Goal: Task Accomplishment & Management: Manage account settings

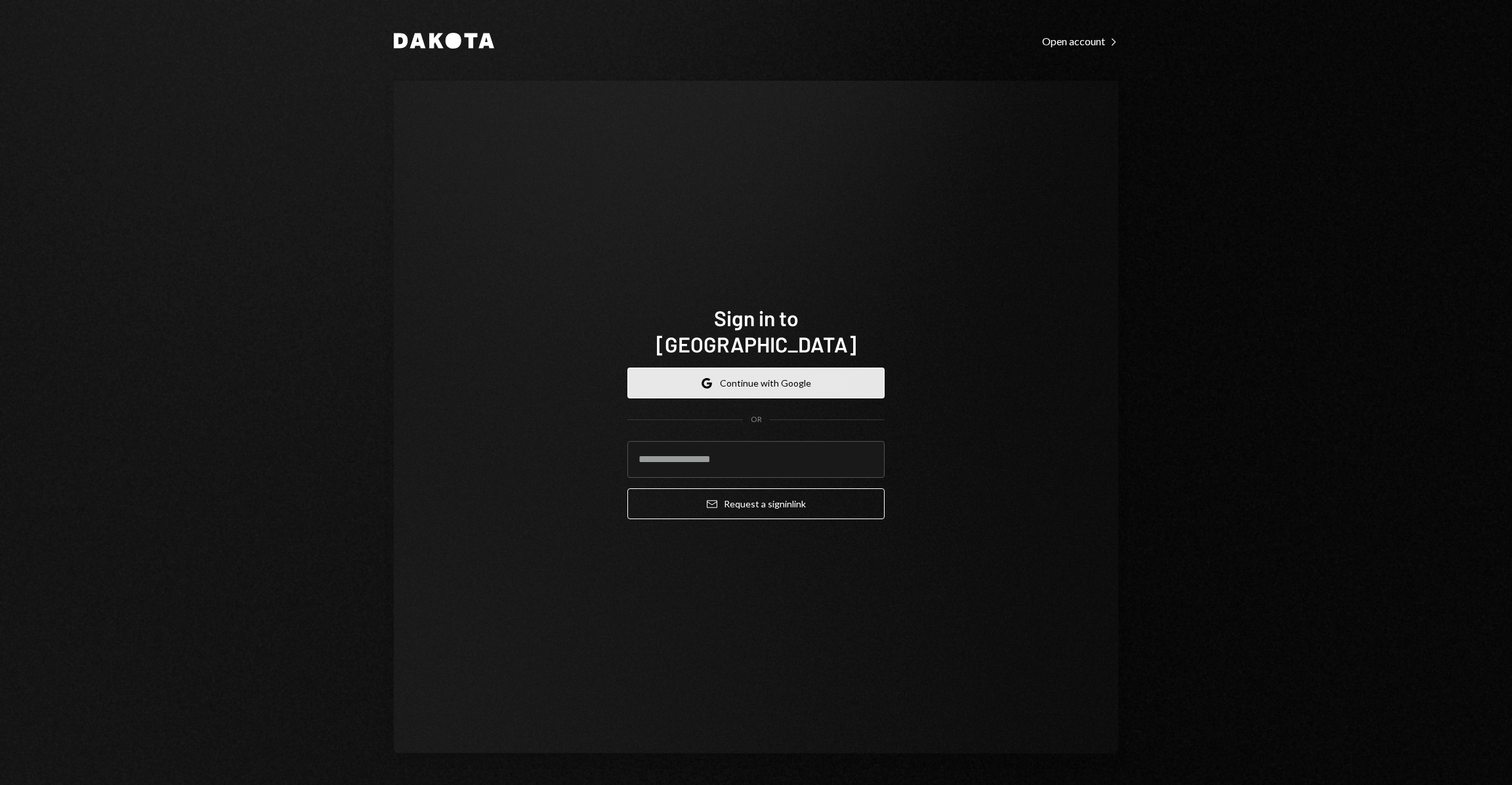
click at [765, 375] on button "Google Continue with Google" at bounding box center [756, 383] width 257 height 31
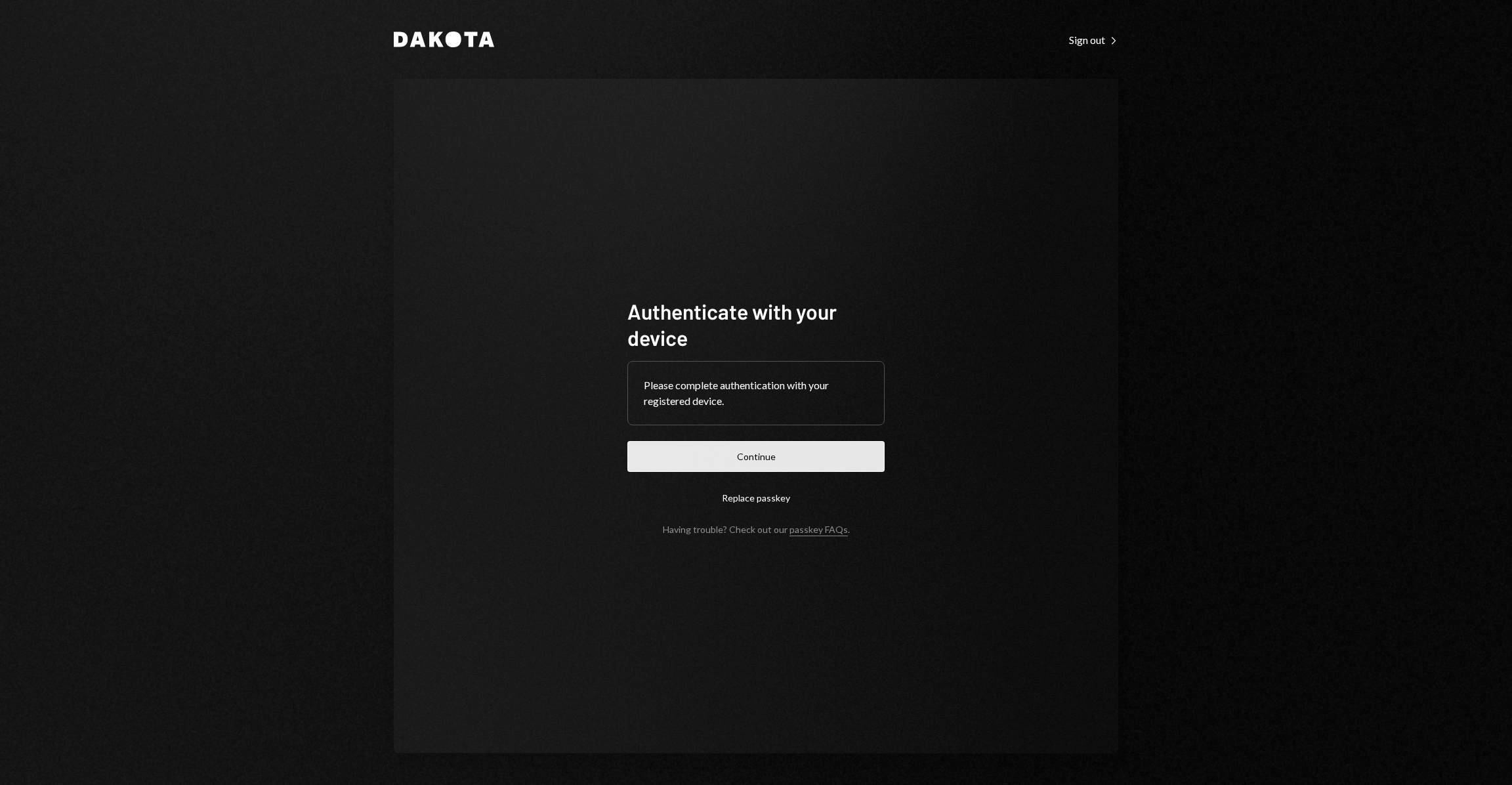
click at [802, 454] on button "Continue" at bounding box center [756, 456] width 257 height 31
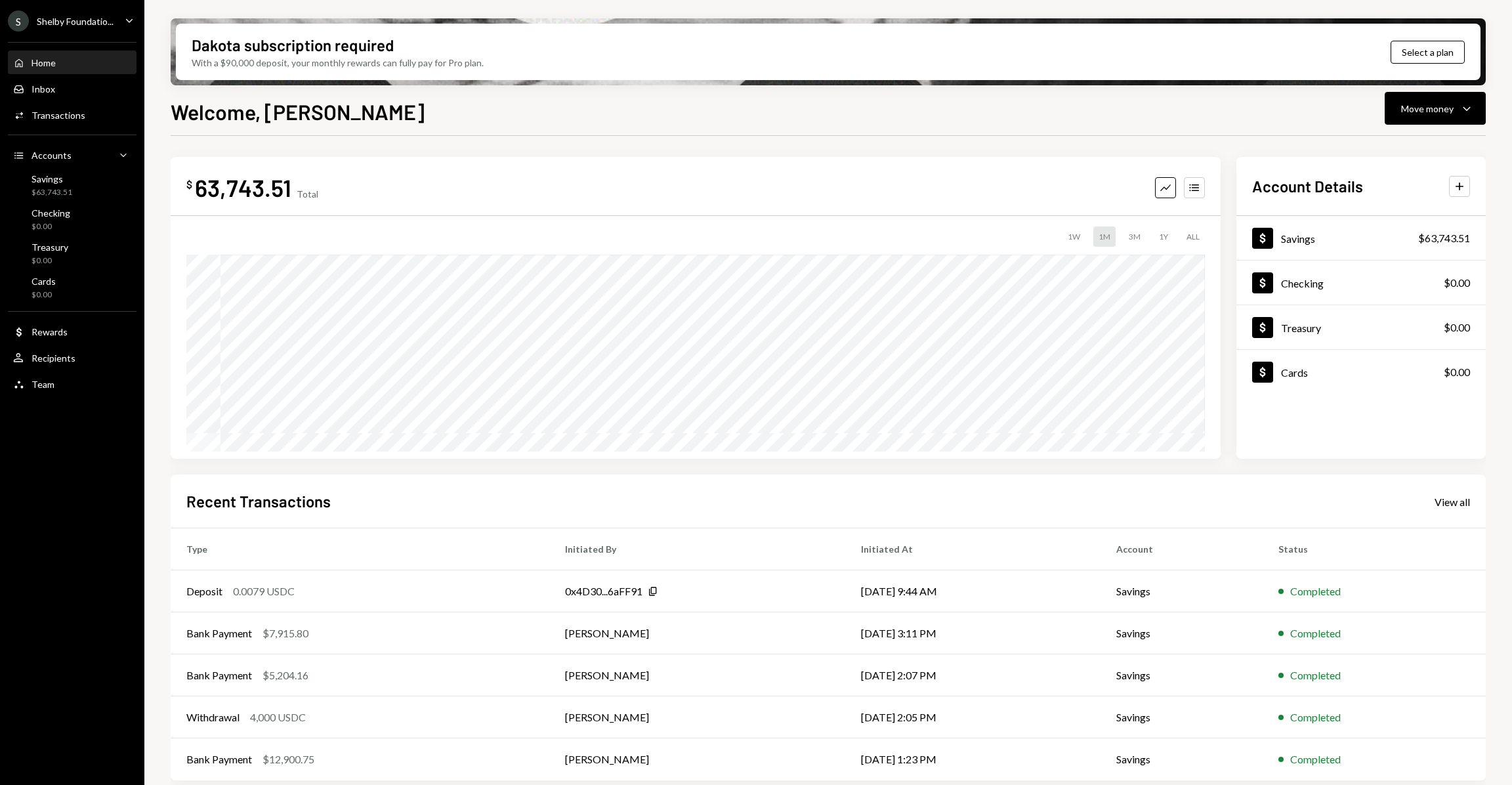
click at [127, 23] on icon "Caret Down" at bounding box center [129, 20] width 14 height 14
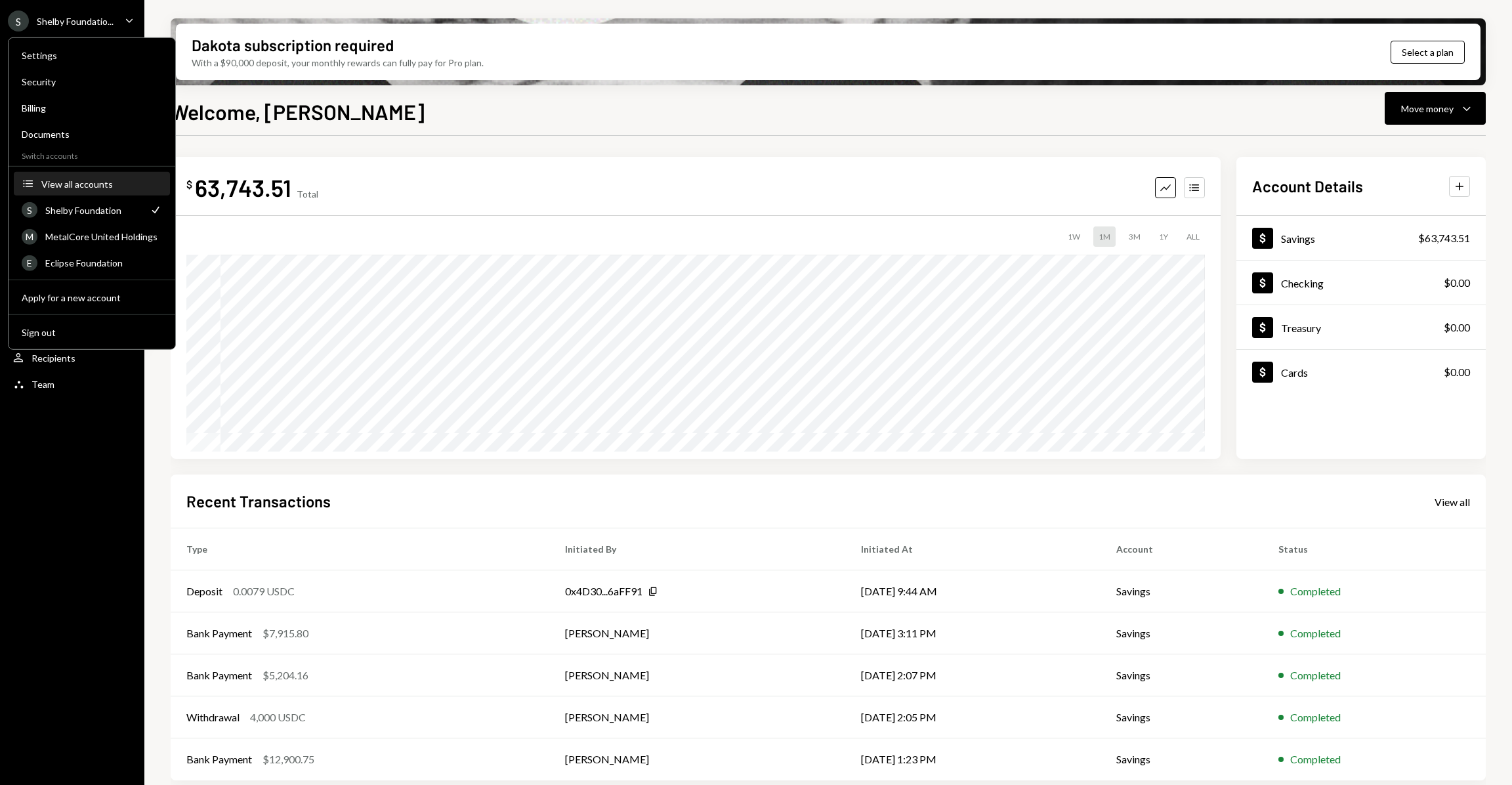
click at [90, 185] on div "View all accounts" at bounding box center [102, 184] width 121 height 11
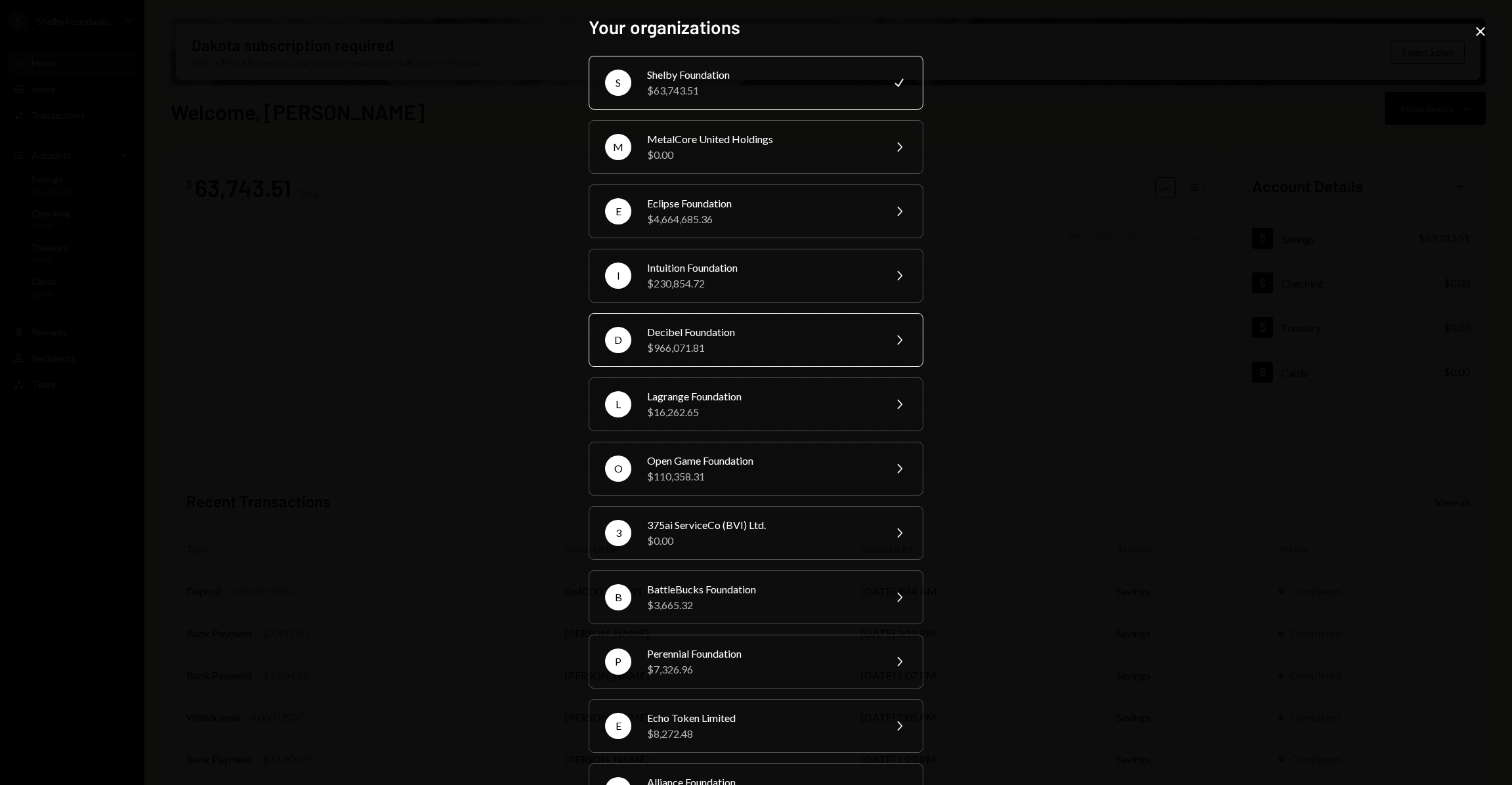
click at [678, 334] on div "Decibel Foundation" at bounding box center [761, 332] width 229 height 16
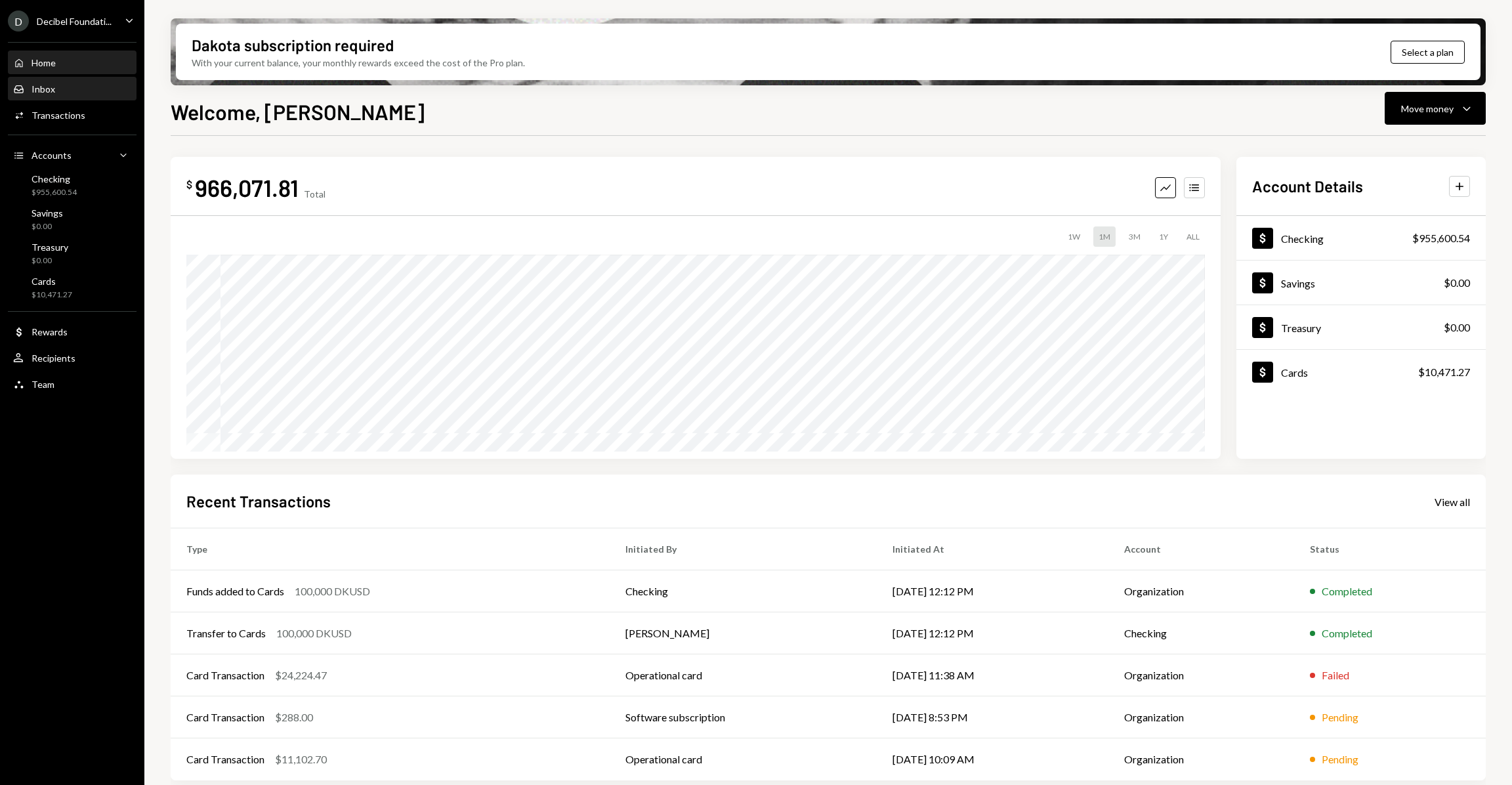
click at [98, 90] on div "Inbox Inbox" at bounding box center [72, 89] width 118 height 12
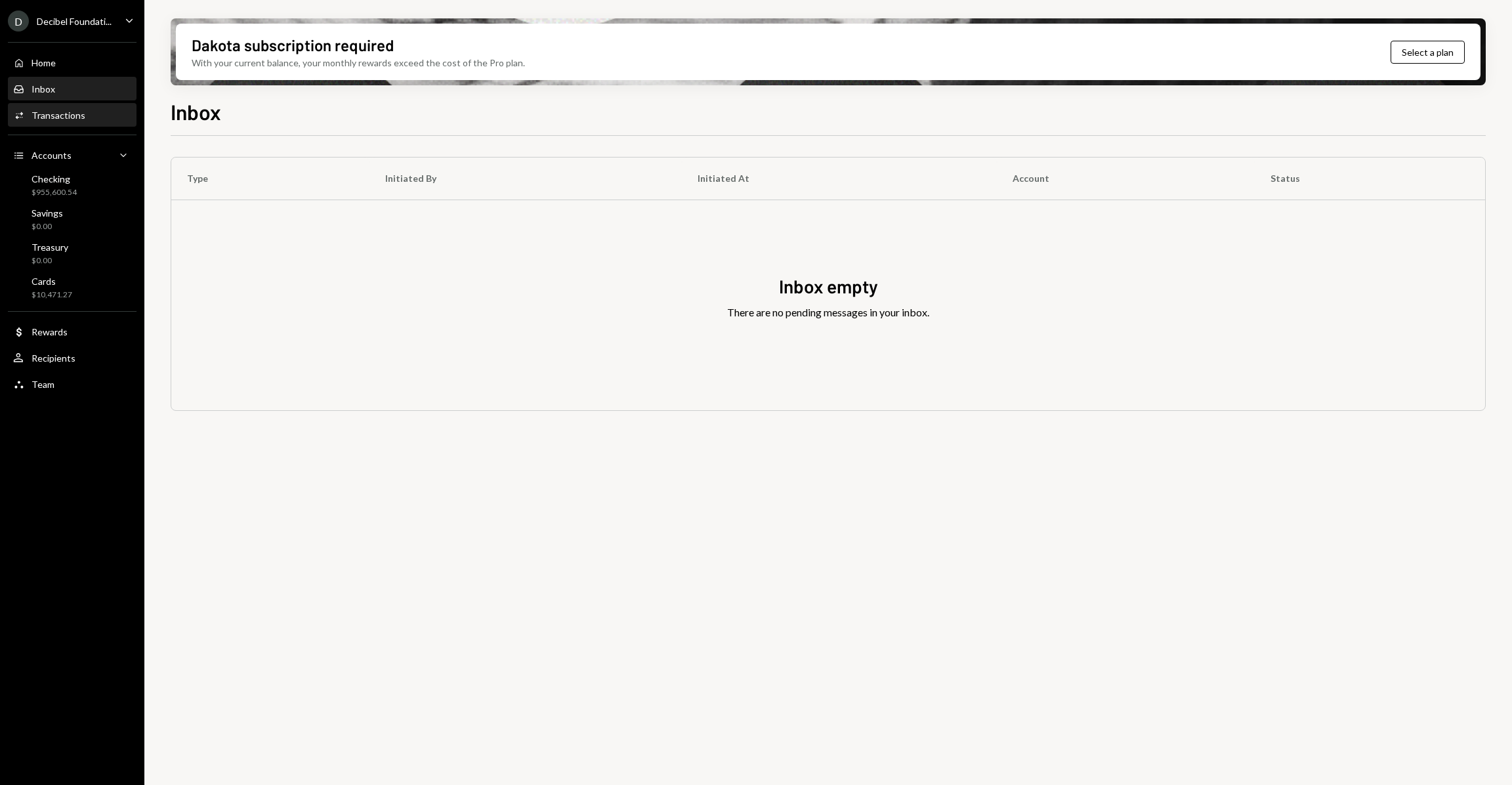
click at [71, 122] on div "Activities Transactions" at bounding box center [72, 115] width 118 height 22
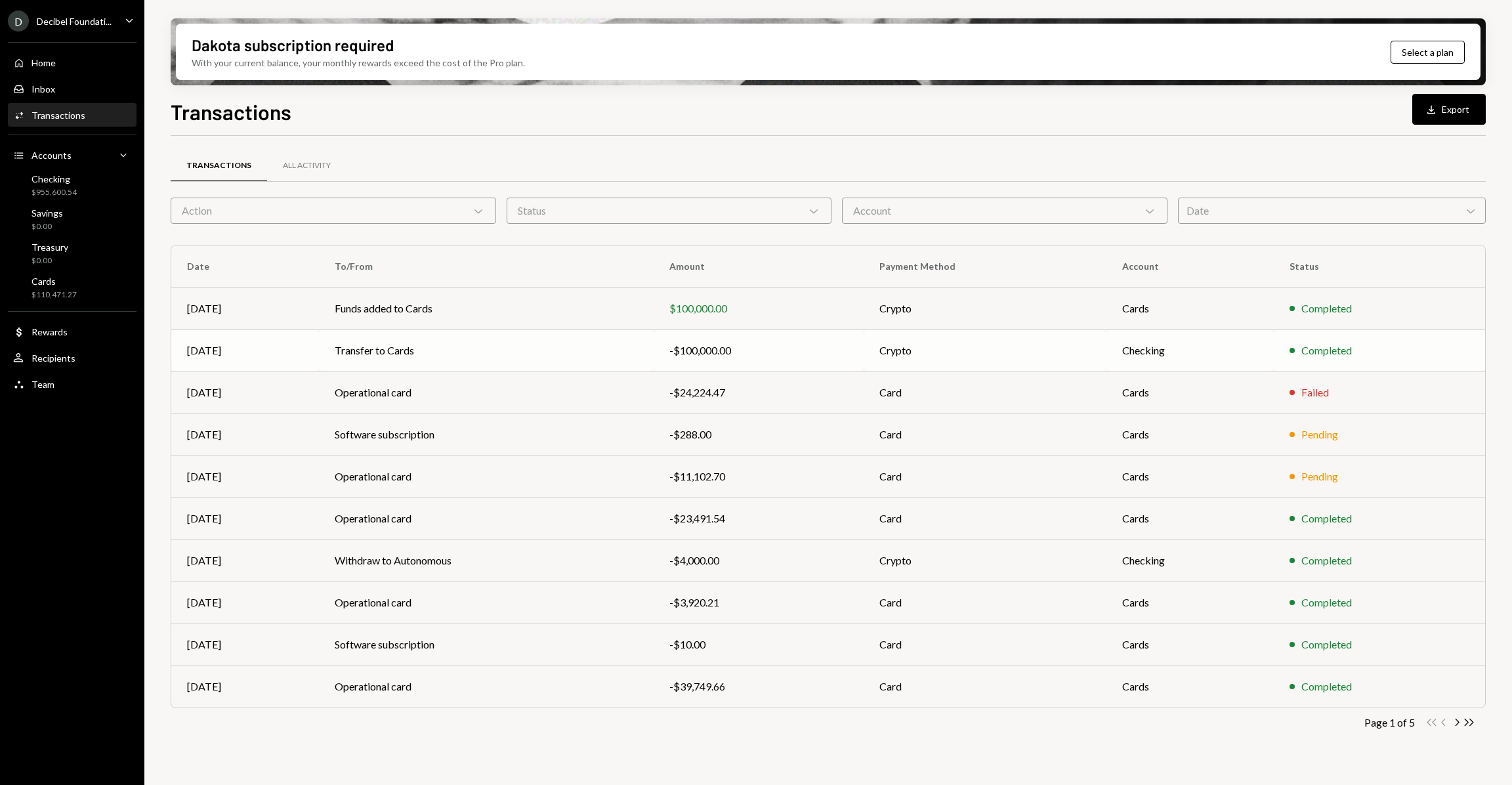
click at [781, 343] on div "-$100,000.00" at bounding box center [758, 350] width 179 height 16
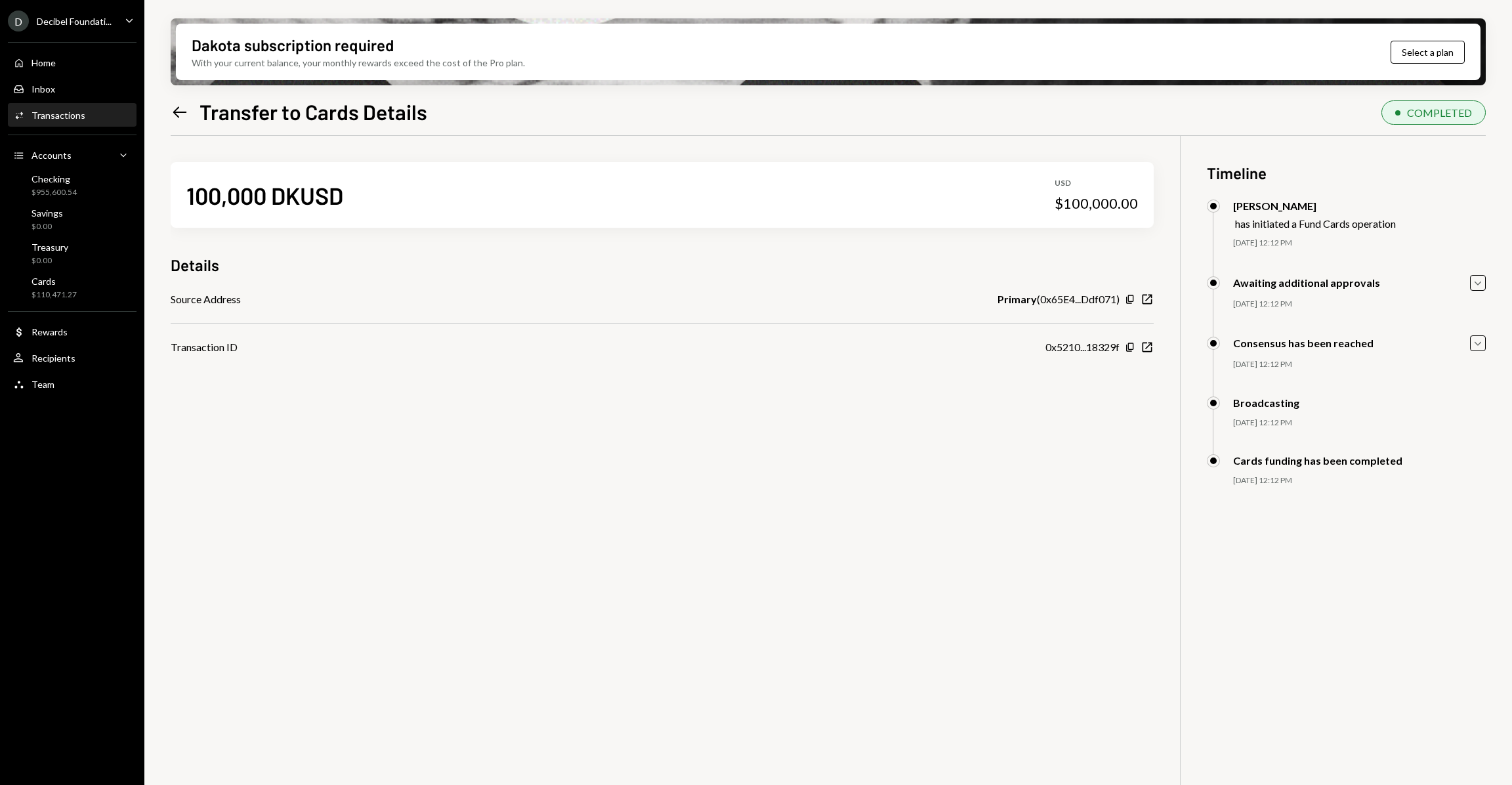
click at [1469, 280] on div "Awaiting additional approvals Caret Down" at bounding box center [1347, 283] width 279 height 16
click at [1474, 280] on icon "Caret Down" at bounding box center [1478, 283] width 14 height 14
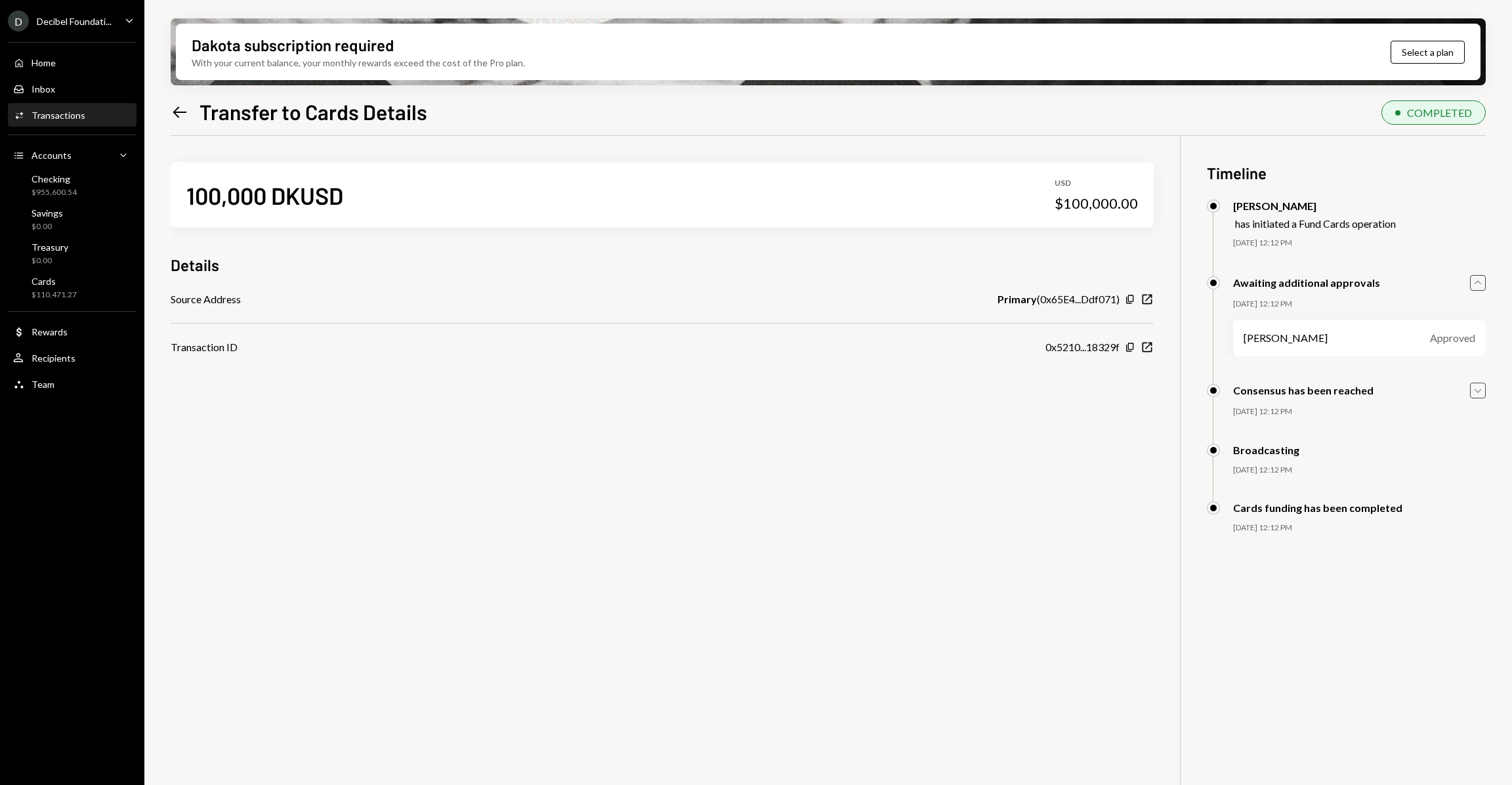
click at [1474, 384] on icon "Caret Down" at bounding box center [1478, 390] width 14 height 14
click at [85, 23] on div "Decibel Foundati..." at bounding box center [74, 21] width 75 height 11
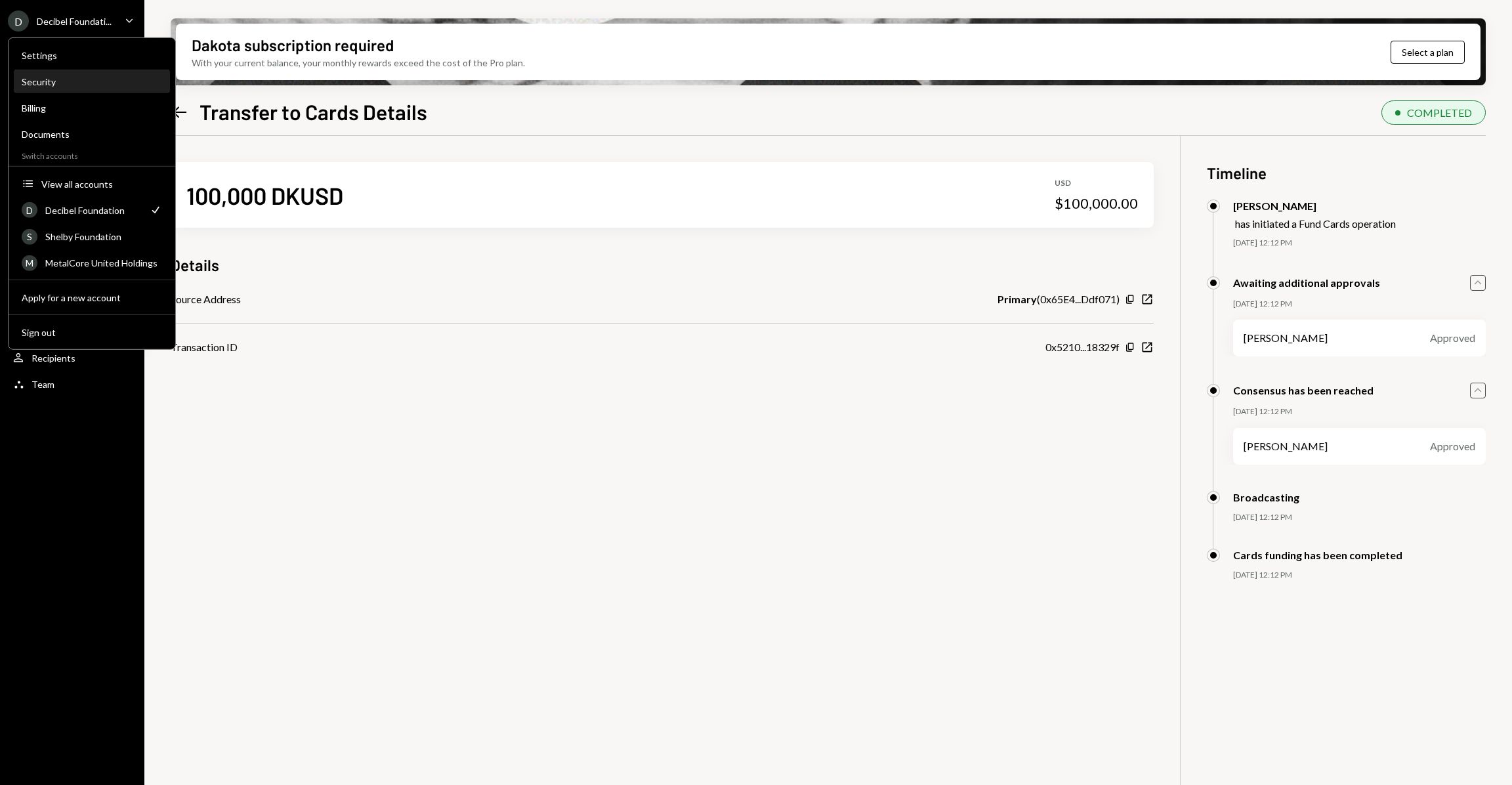
click at [81, 76] on div "Security" at bounding box center [91, 82] width 140 height 11
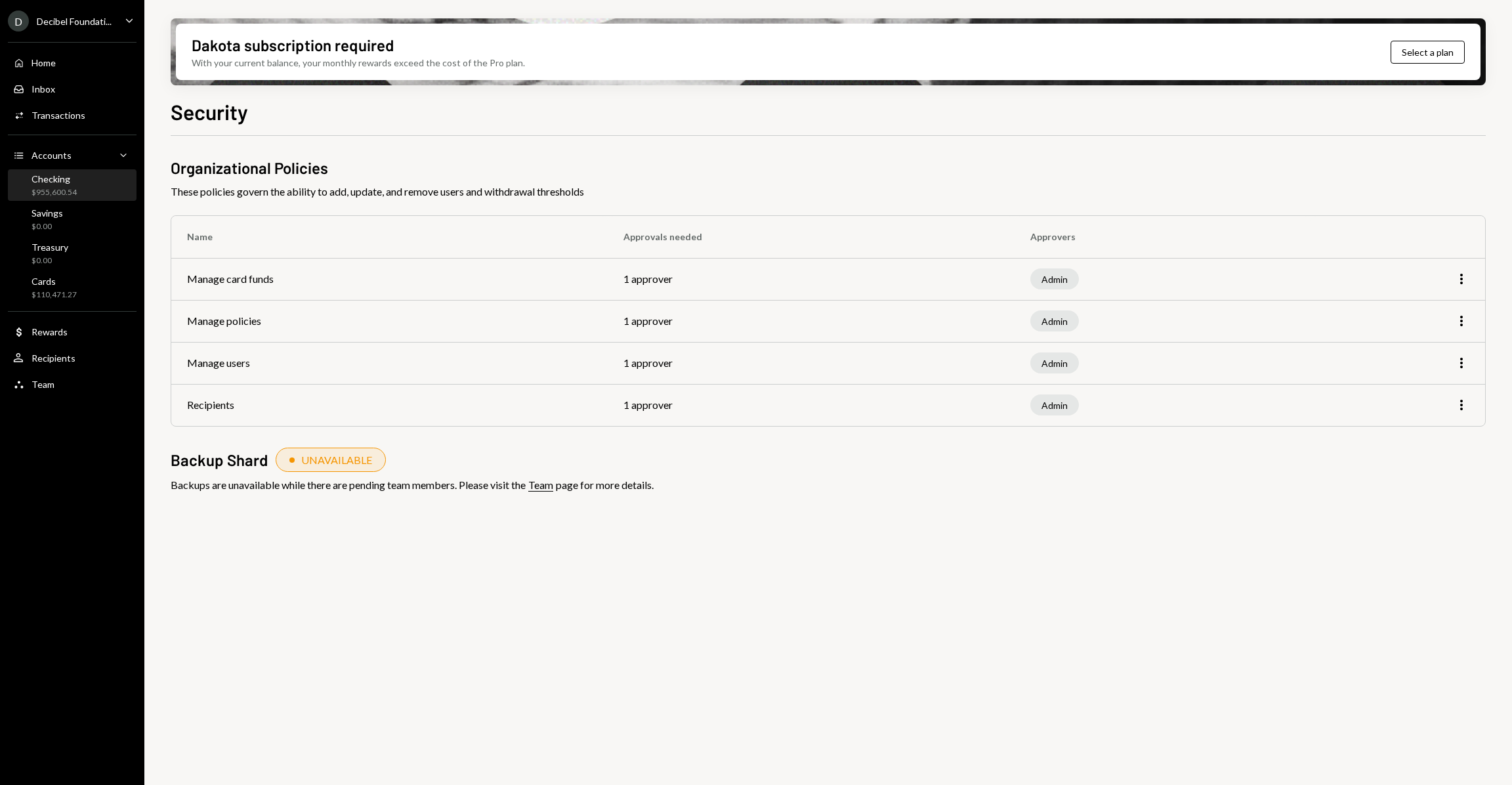
click at [70, 184] on div "Checking $955,600.54" at bounding box center [54, 185] width 46 height 25
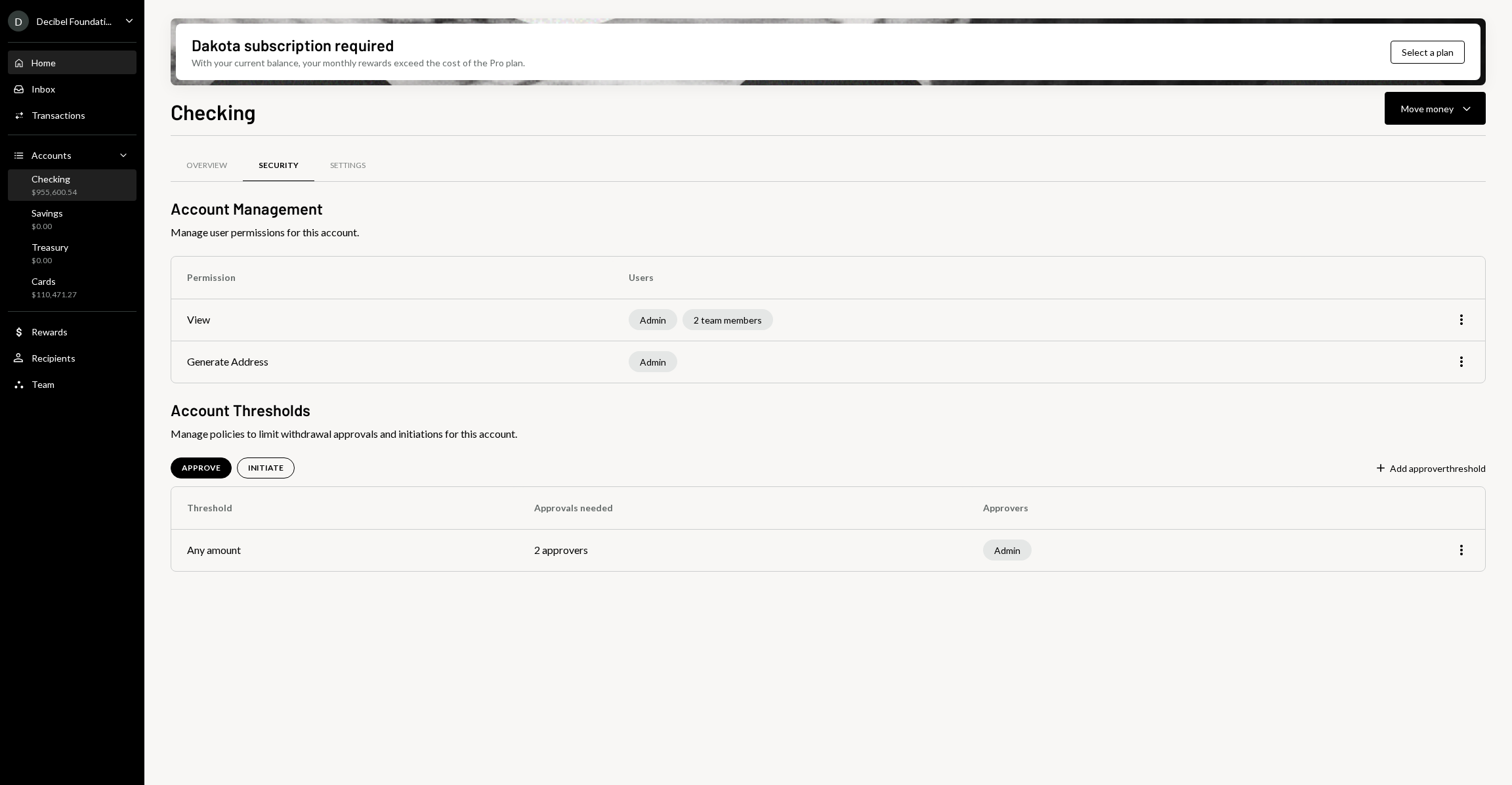
click at [61, 59] on div "Home Home" at bounding box center [72, 63] width 118 height 12
